Goal: Task Accomplishment & Management: Manage account settings

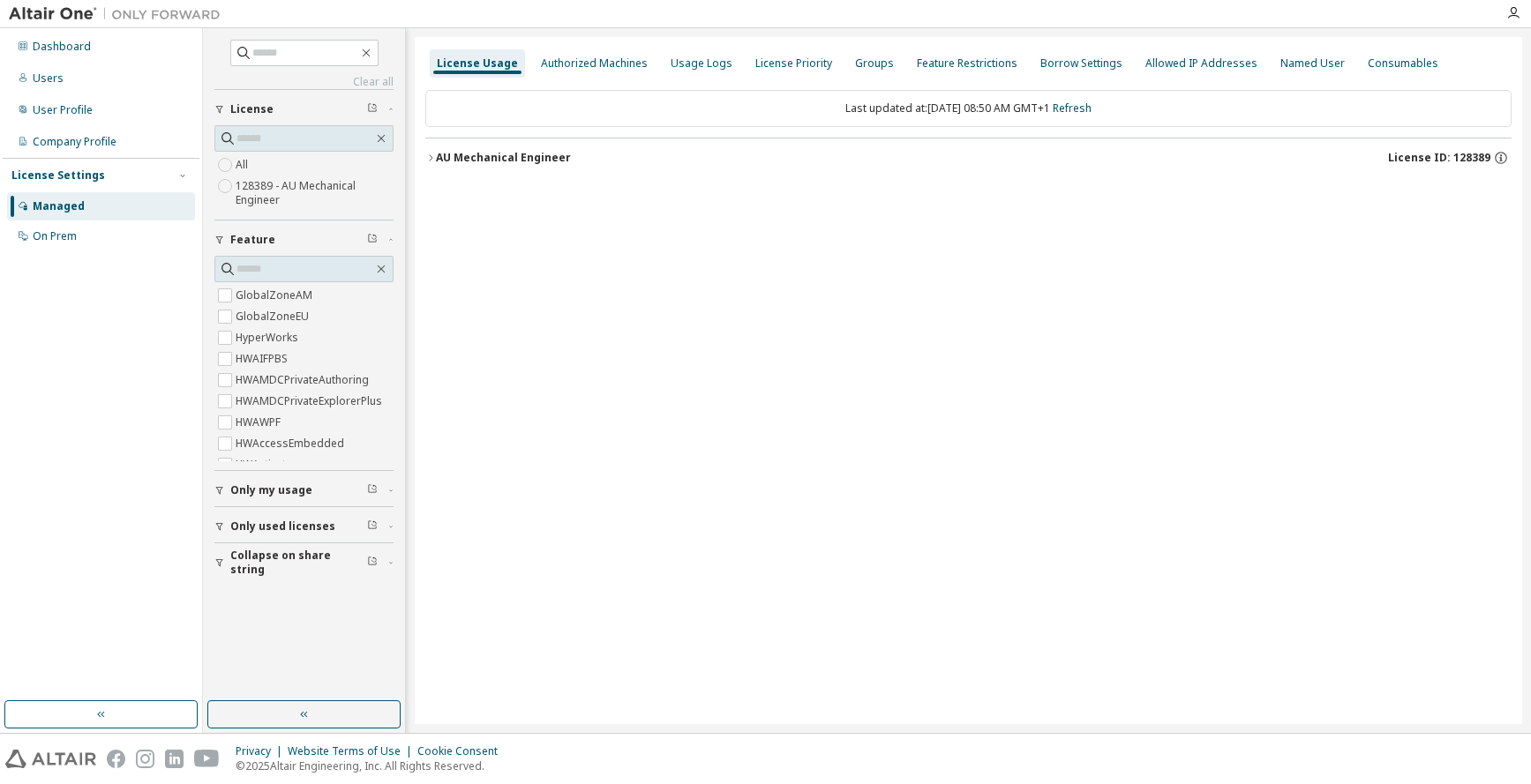
click at [428, 157] on icon "button" at bounding box center [430, 158] width 10 height 10
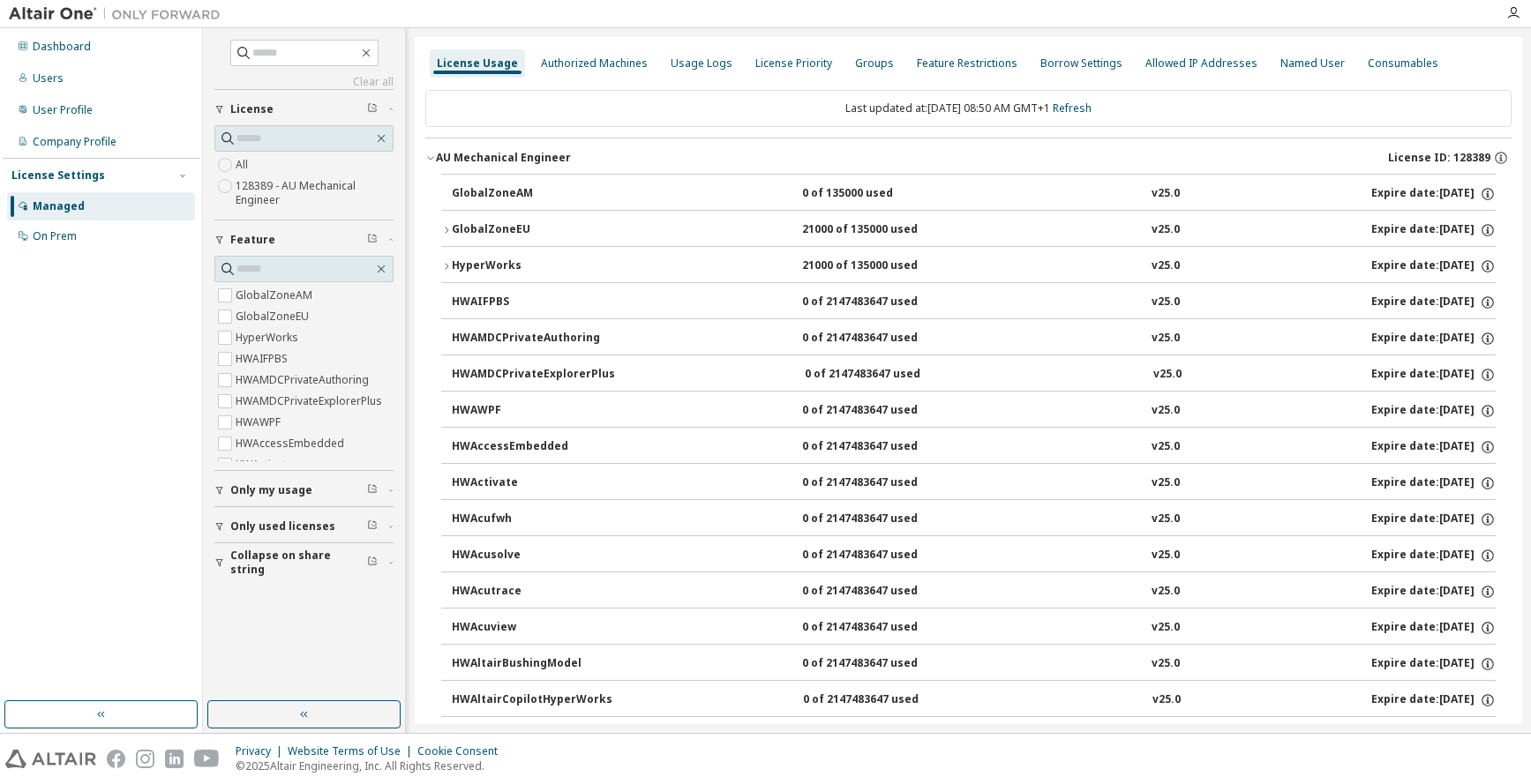
click at [448, 229] on icon "button" at bounding box center [446, 230] width 10 height 10
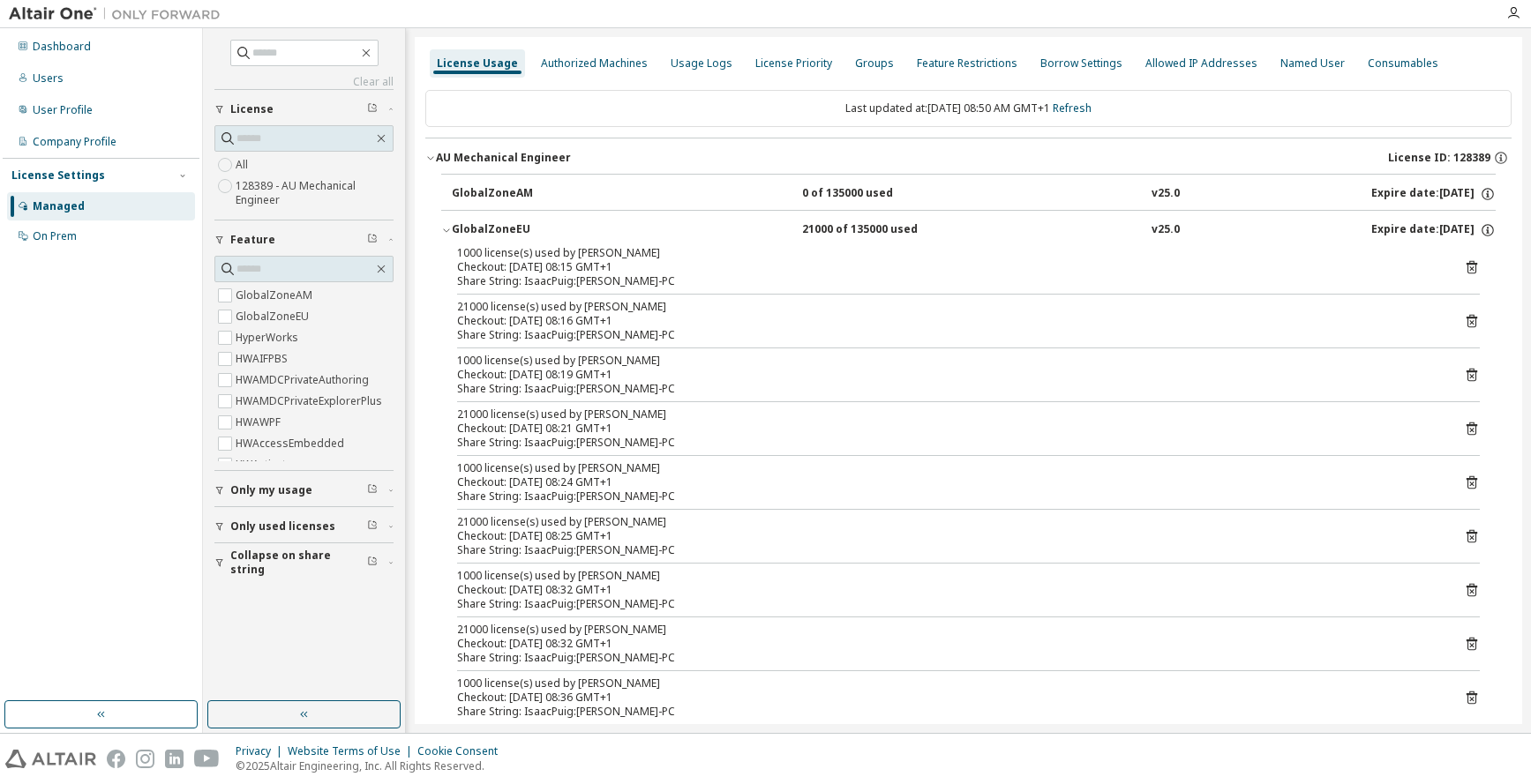
click at [222, 559] on icon "button" at bounding box center [219, 563] width 10 height 10
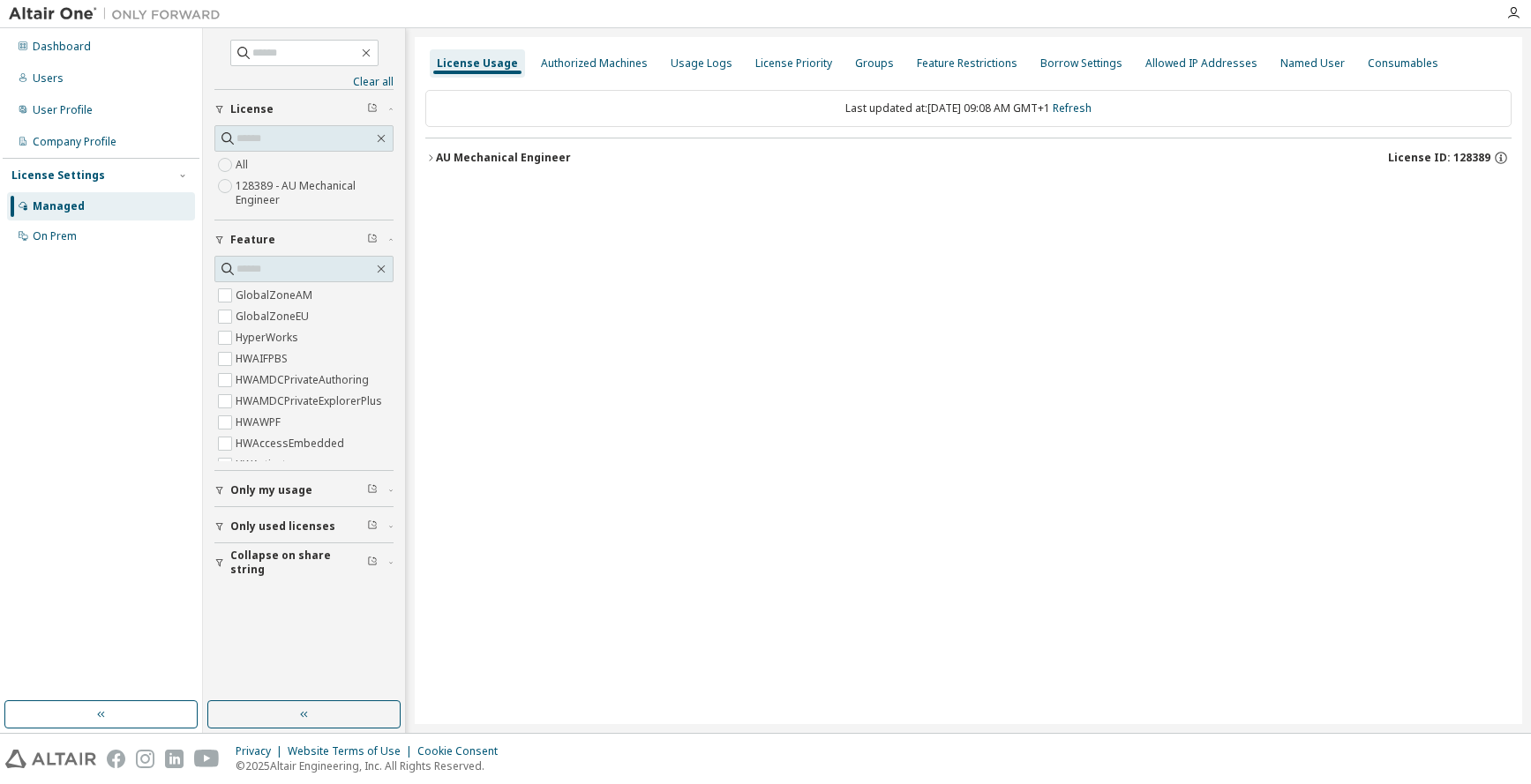
click at [428, 161] on icon "button" at bounding box center [430, 158] width 10 height 10
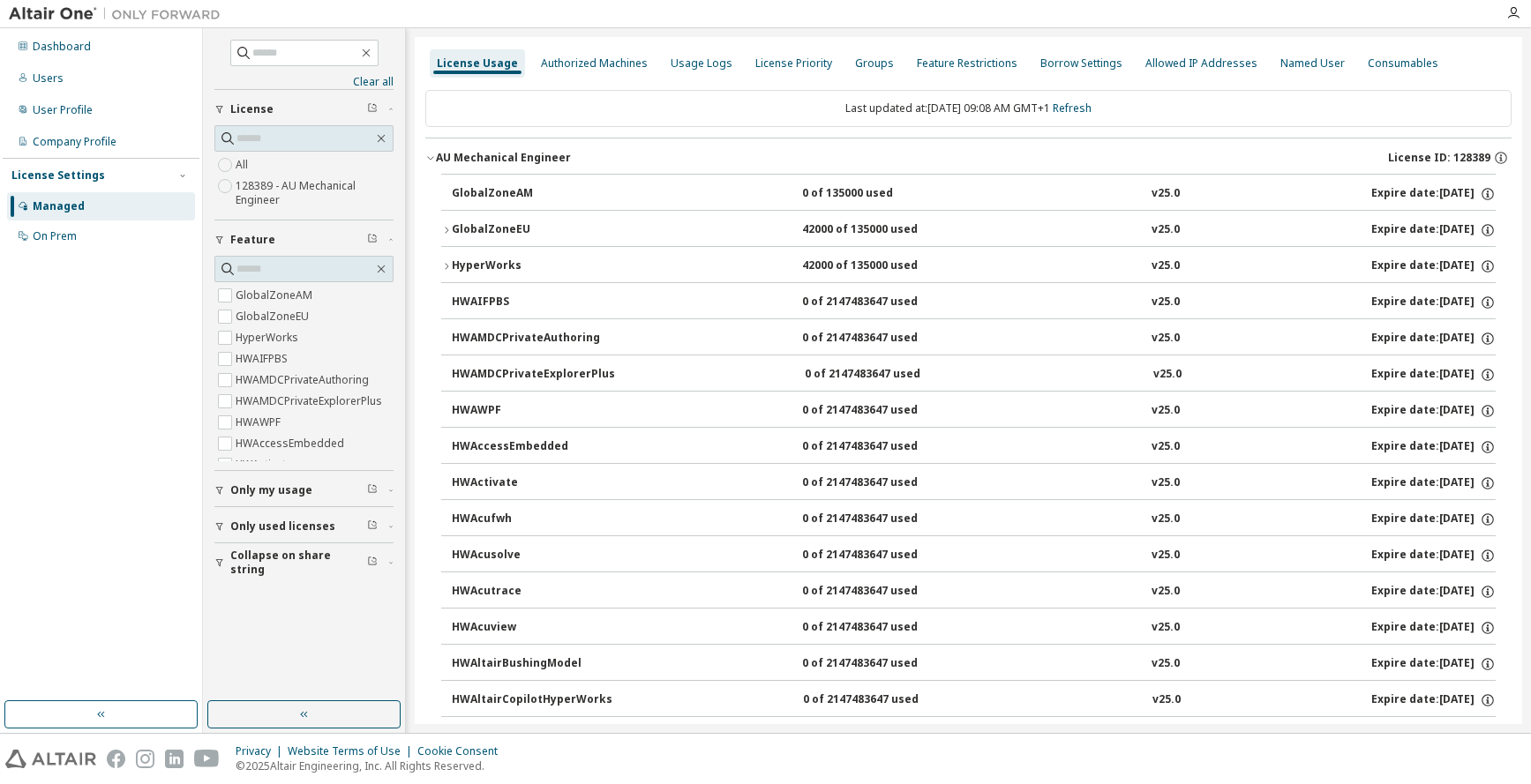
click at [448, 266] on icon "button" at bounding box center [446, 266] width 10 height 10
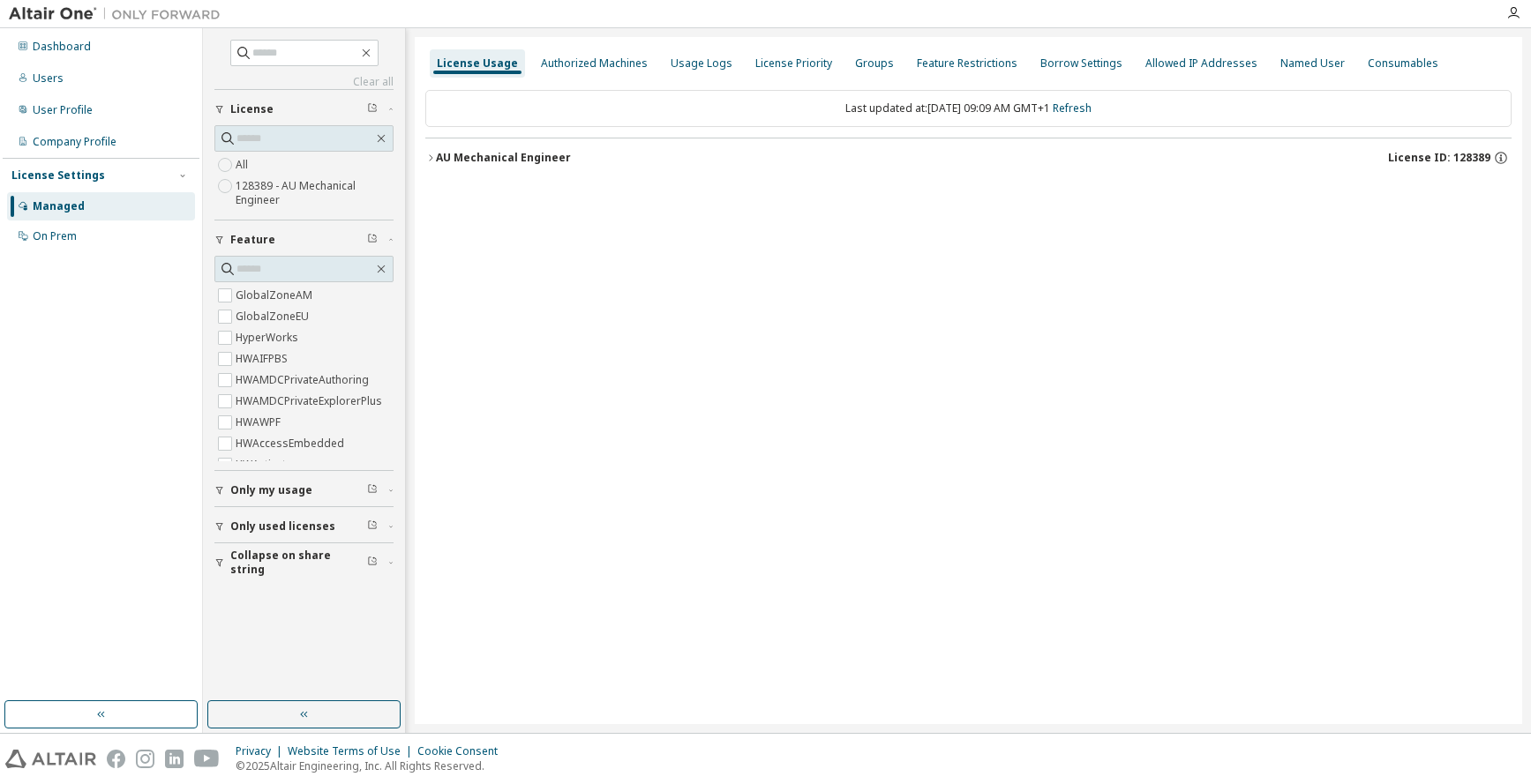
click at [433, 155] on icon "button" at bounding box center [430, 158] width 10 height 10
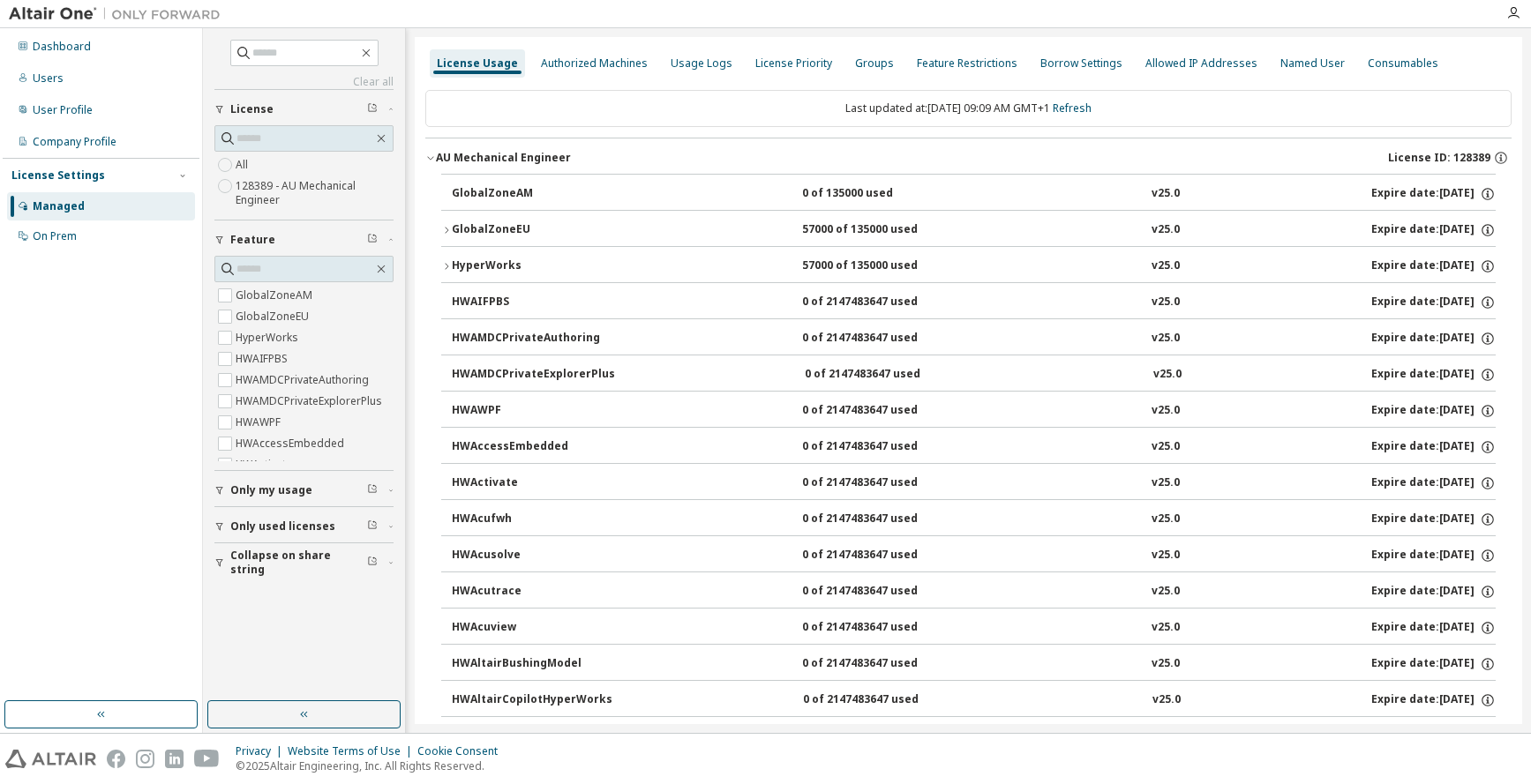
click at [444, 266] on icon "button" at bounding box center [446, 266] width 10 height 10
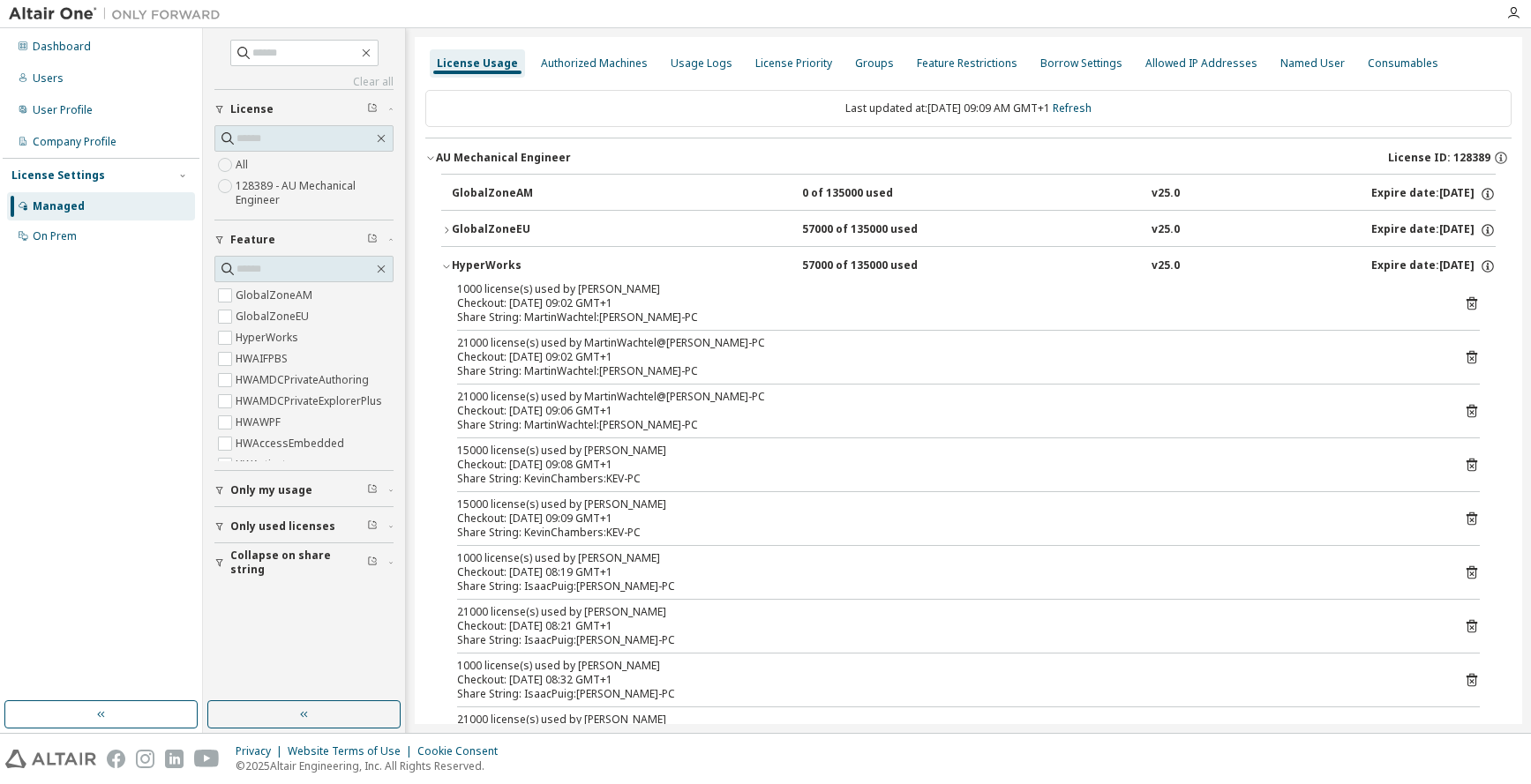
drag, startPoint x: 218, startPoint y: 557, endPoint x: 238, endPoint y: 574, distance: 26.2
click at [218, 558] on button "Collapse on share string" at bounding box center [304, 563] width 179 height 39
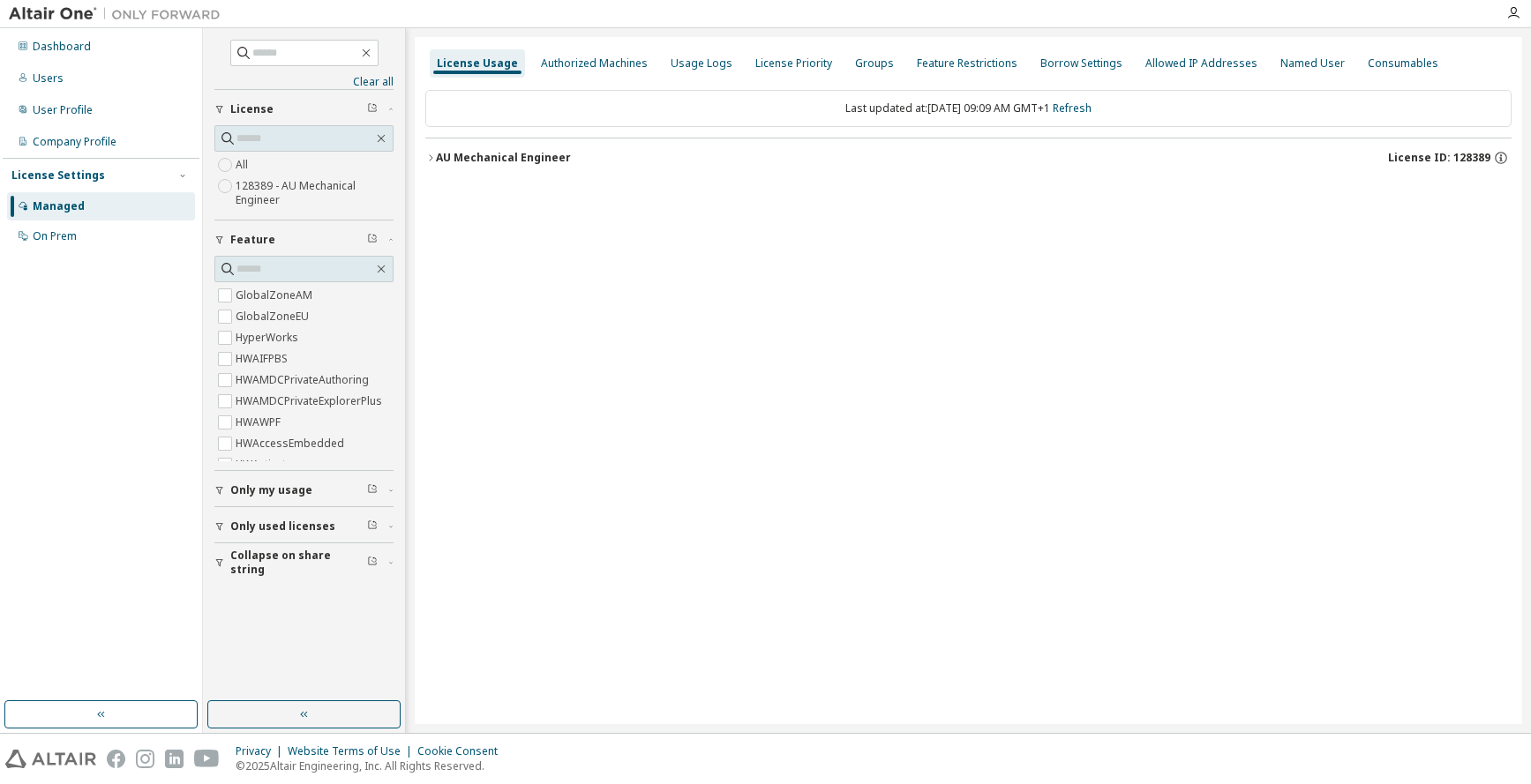
click at [427, 156] on icon "button" at bounding box center [430, 158] width 10 height 10
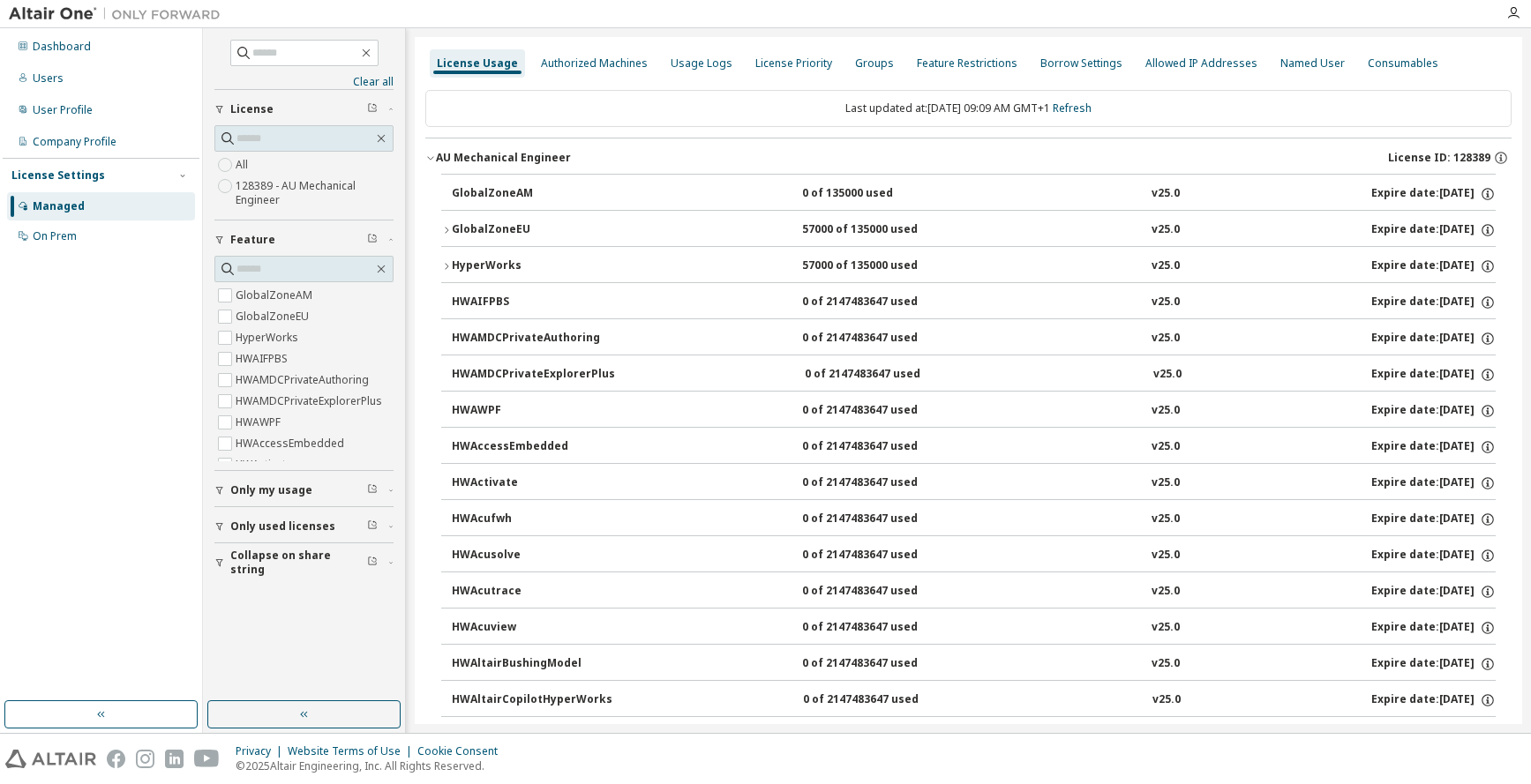
click at [447, 267] on icon "button" at bounding box center [446, 266] width 10 height 10
